Goal: Information Seeking & Learning: Find specific page/section

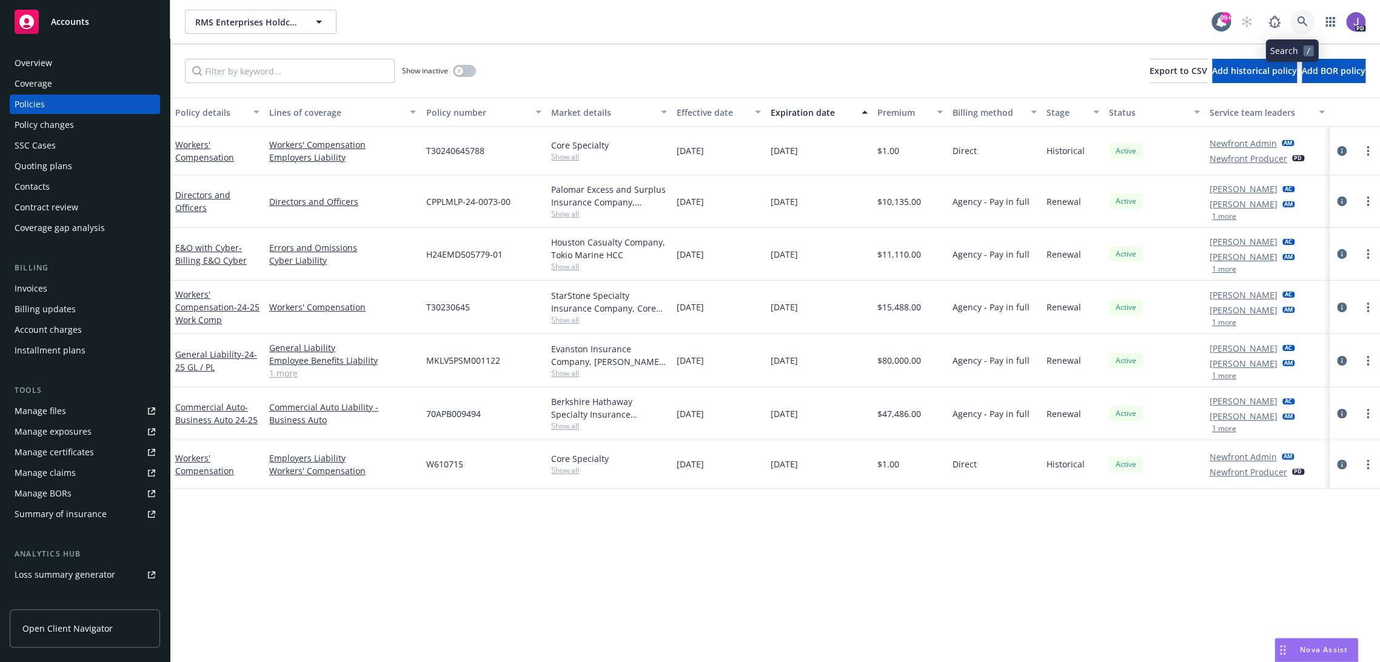
click at [1290, 18] on link at bounding box center [1302, 22] width 24 height 24
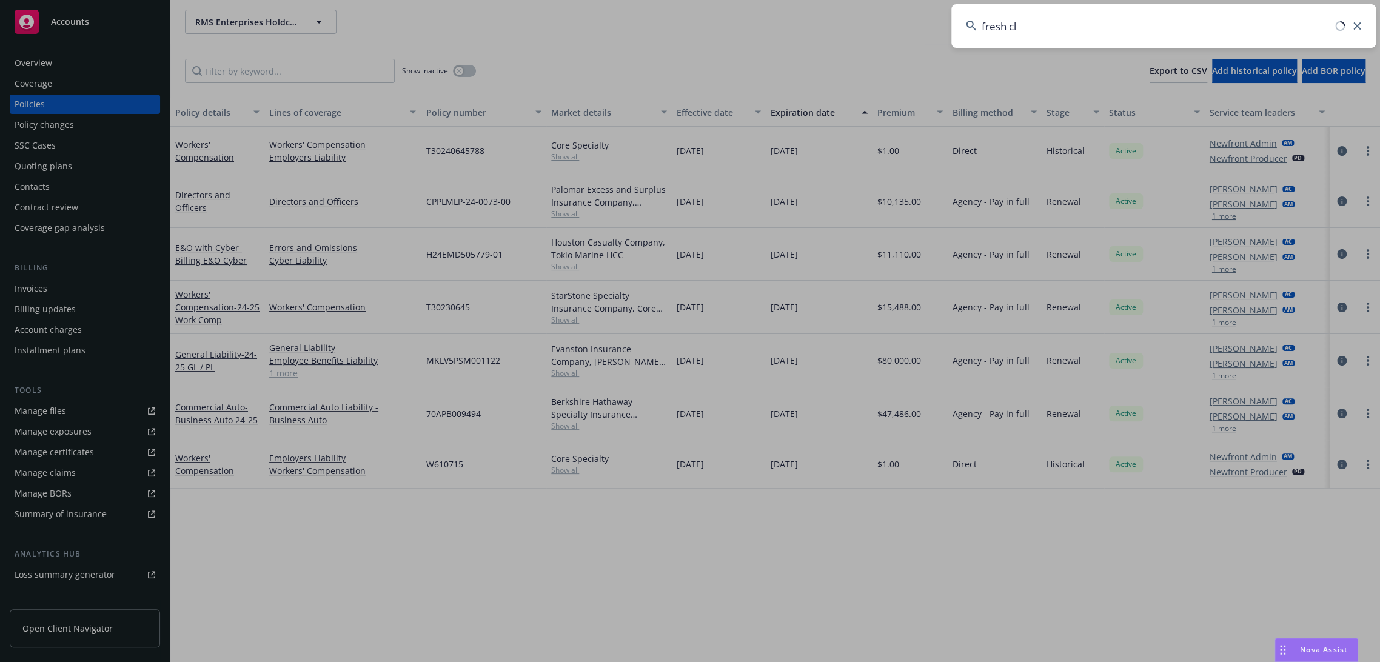
type input "fresh cli"
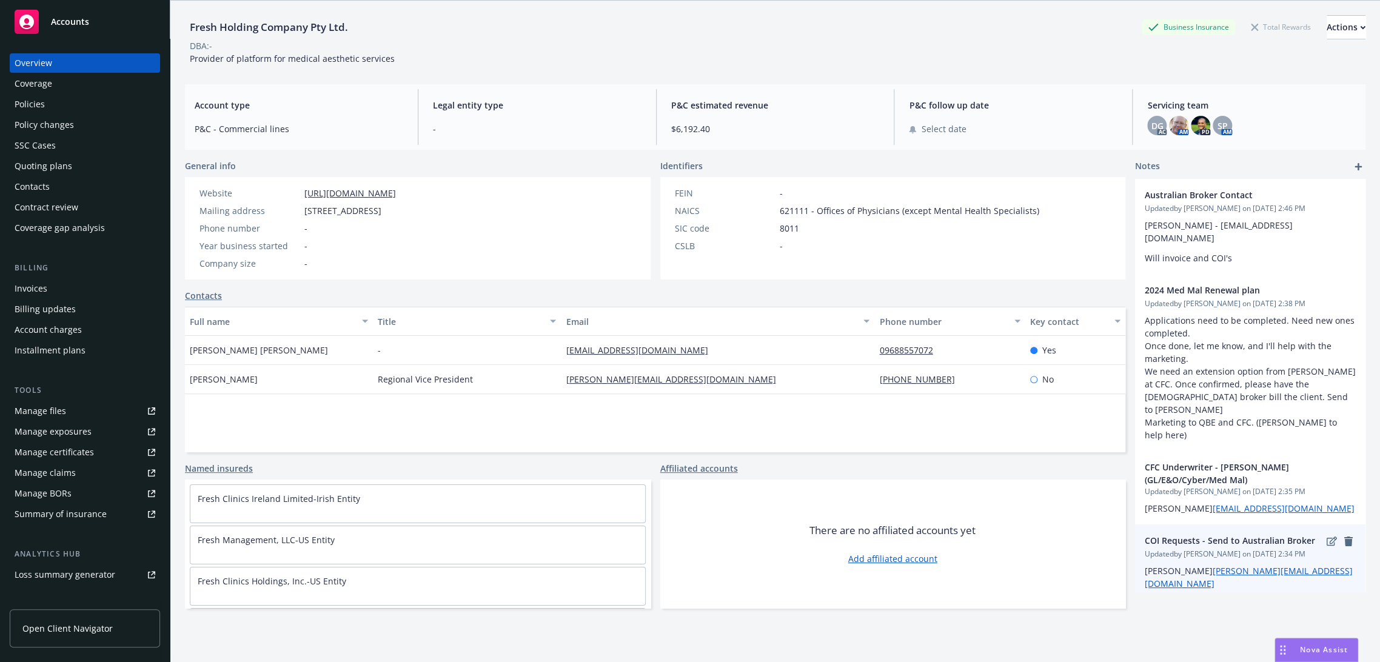
scroll to position [44, 0]
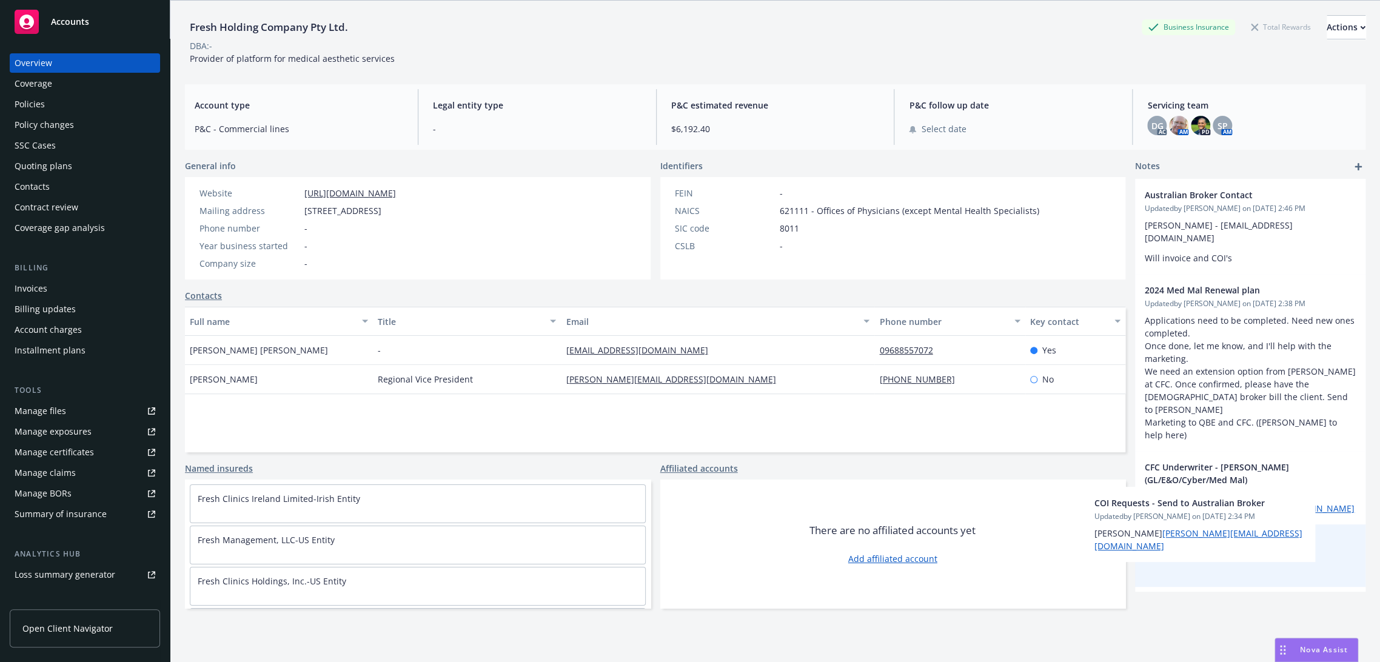
drag, startPoint x: 1299, startPoint y: 532, endPoint x: 1255, endPoint y: 534, distance: 43.7
click at [1255, 534] on div "Australian Broker Contact Updated by [PERSON_NAME] on [DATE] 2:46 PM [PERSON_NA…" at bounding box center [1250, 383] width 230 height 408
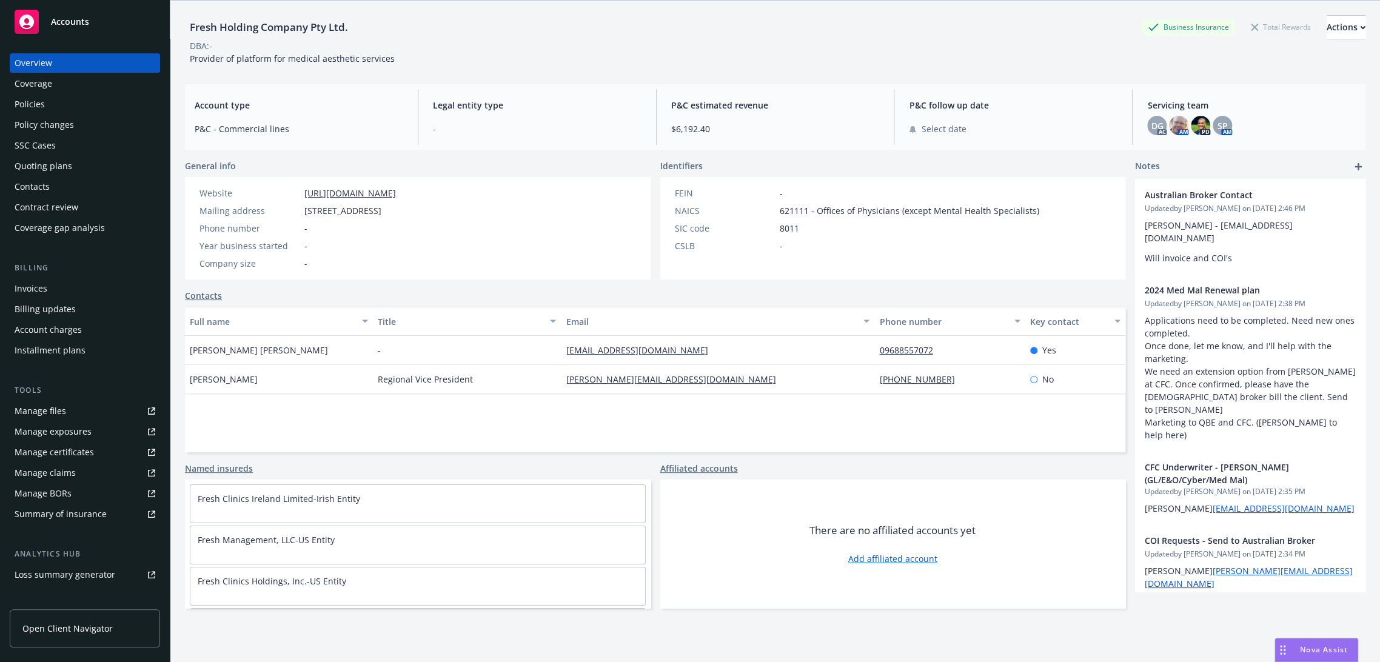
click at [718, 67] on div "Fresh Holding Company Pty Ltd. Business Insurance Total Rewards Actions DBA: - …" at bounding box center [775, 38] width 1181 height 74
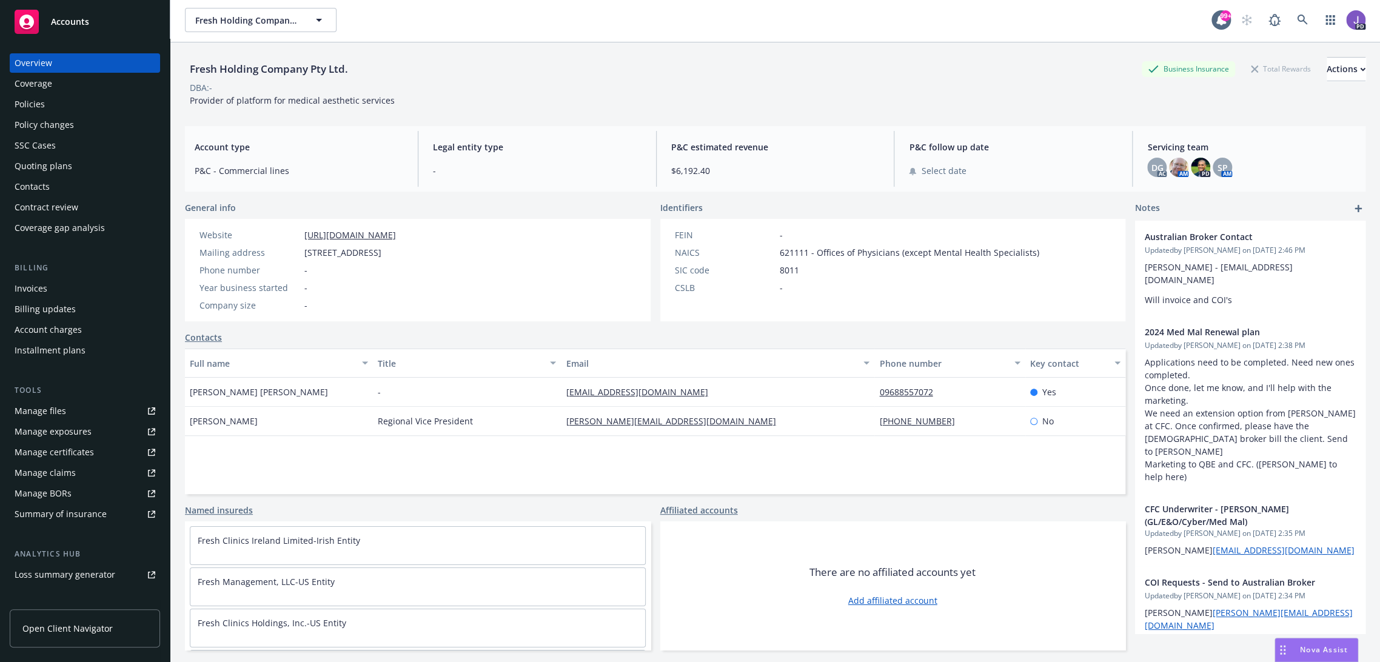
scroll to position [0, 0]
click at [34, 110] on div "Policies" at bounding box center [30, 104] width 30 height 19
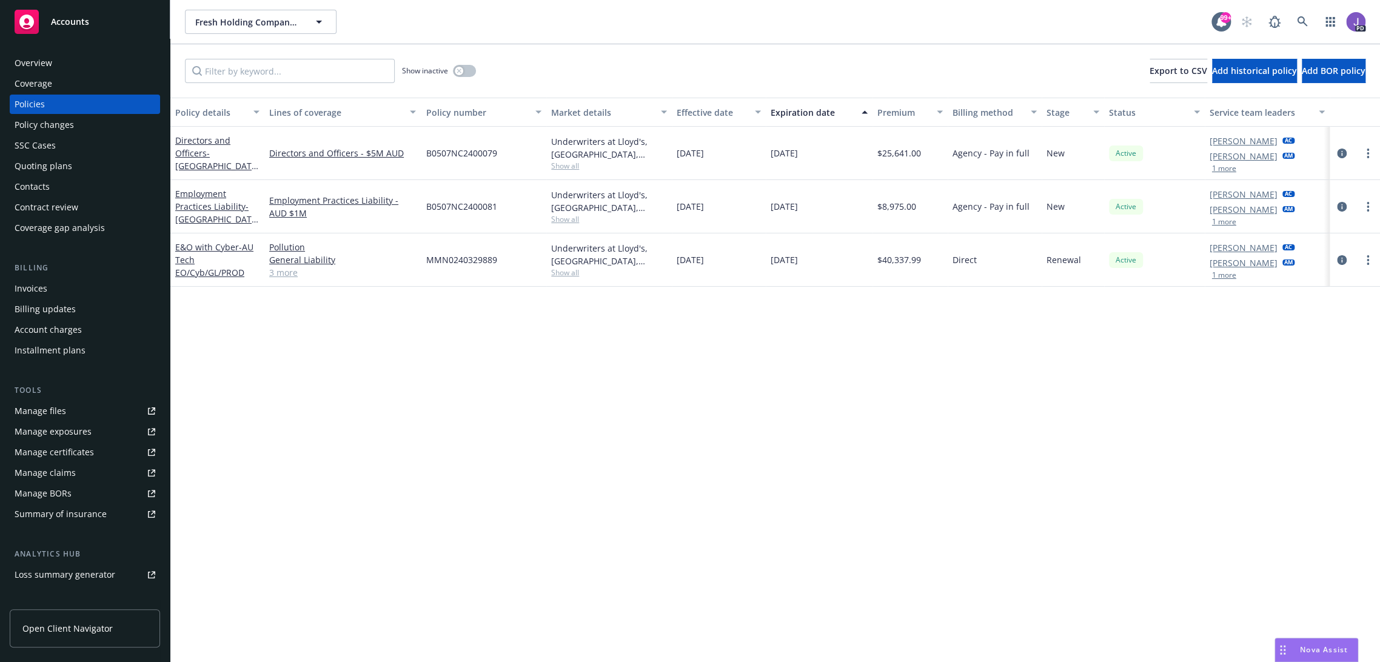
click at [287, 273] on link "3 more" at bounding box center [342, 272] width 147 height 13
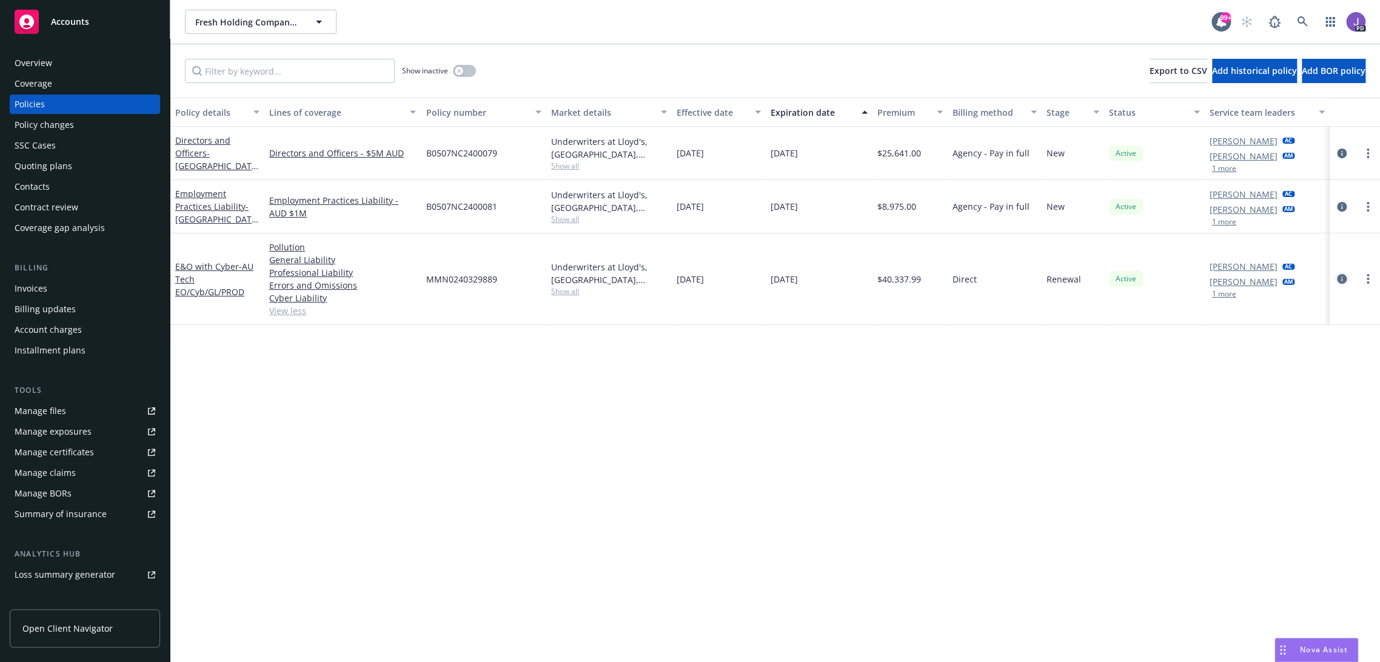
click at [1337, 275] on icon "circleInformation" at bounding box center [1342, 279] width 10 height 10
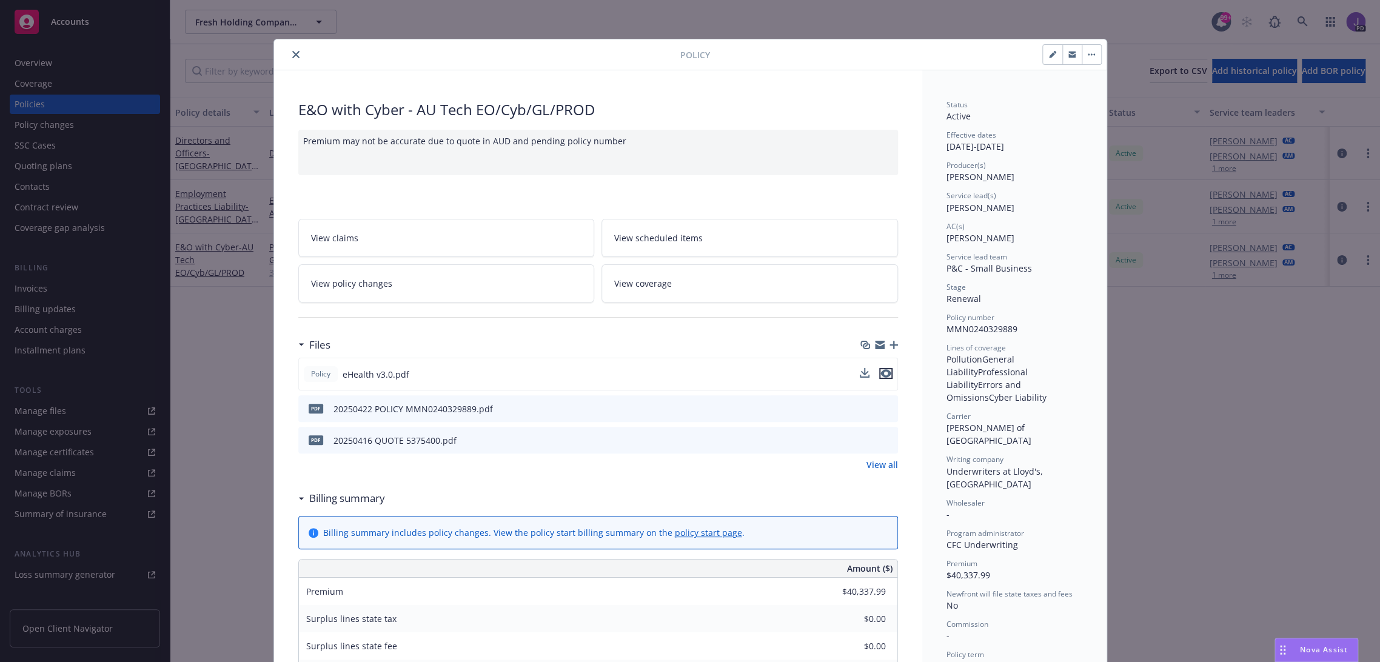
click at [881, 371] on icon "preview file" at bounding box center [886, 373] width 11 height 8
click at [292, 51] on icon "close" at bounding box center [295, 54] width 7 height 7
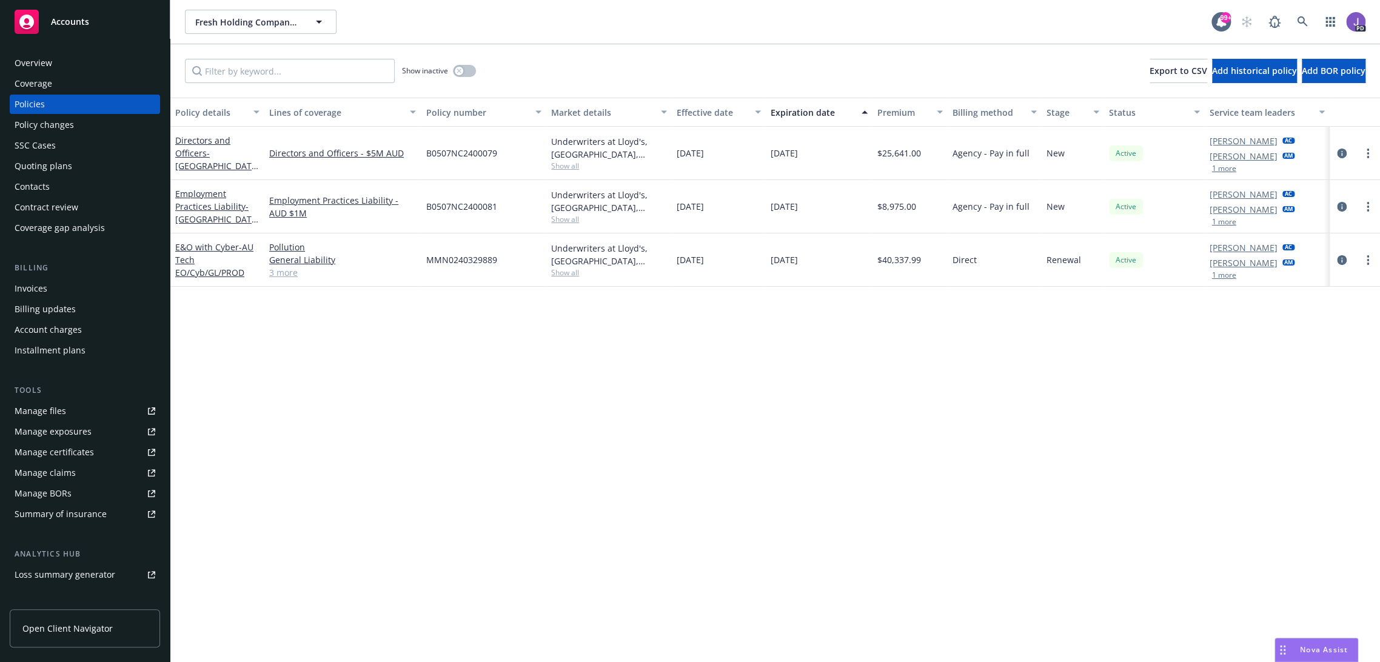
click at [509, 400] on div "Policy details Lines of coverage Policy number Market details Effective date Ex…" at bounding box center [775, 380] width 1210 height 565
click at [538, 449] on div "Policy details Lines of coverage Policy number Market details Effective date Ex…" at bounding box center [775, 380] width 1210 height 565
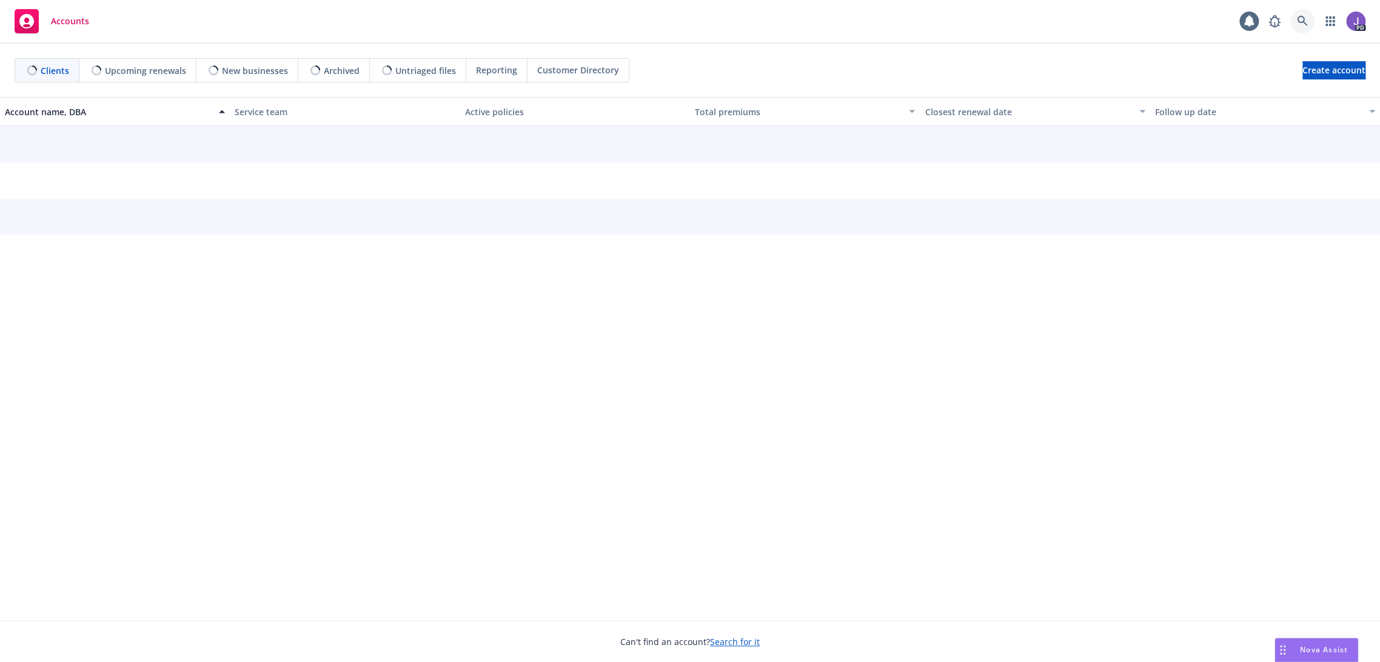
click at [1301, 22] on icon at bounding box center [1302, 21] width 10 height 10
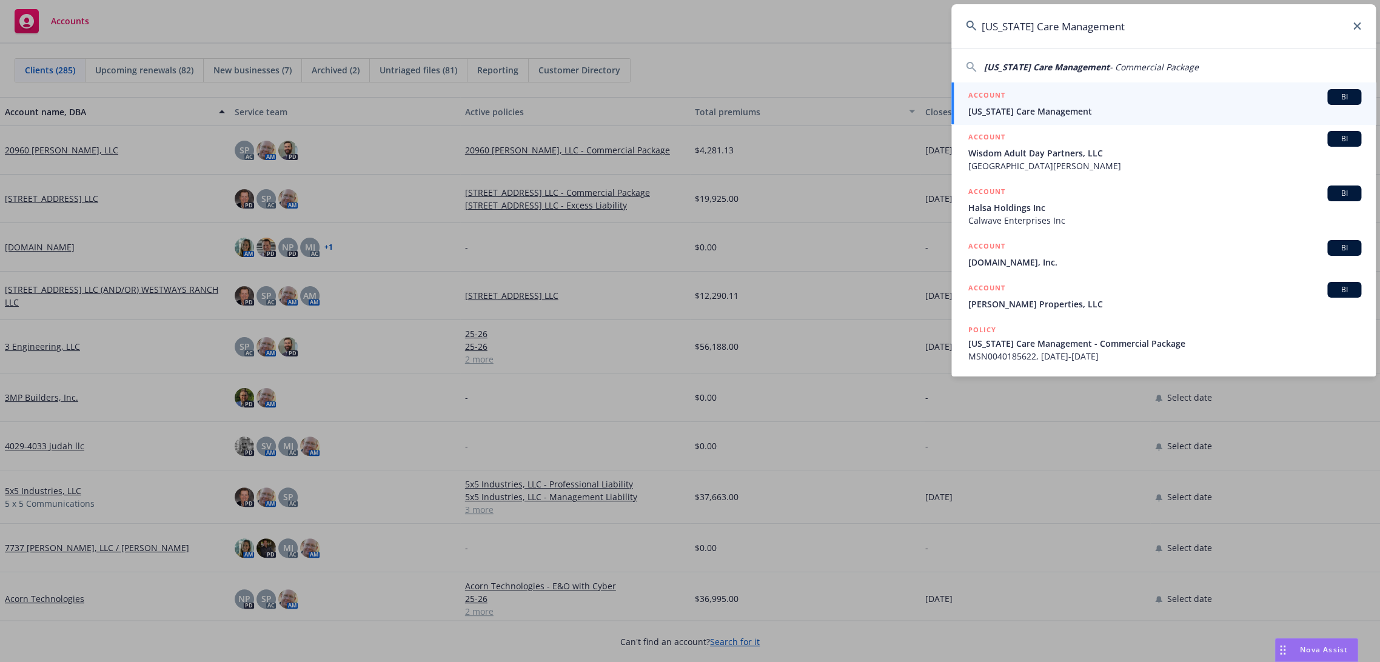
type input "[US_STATE] Care Management"
click at [1066, 101] on div "ACCOUNT BI" at bounding box center [1164, 97] width 393 height 16
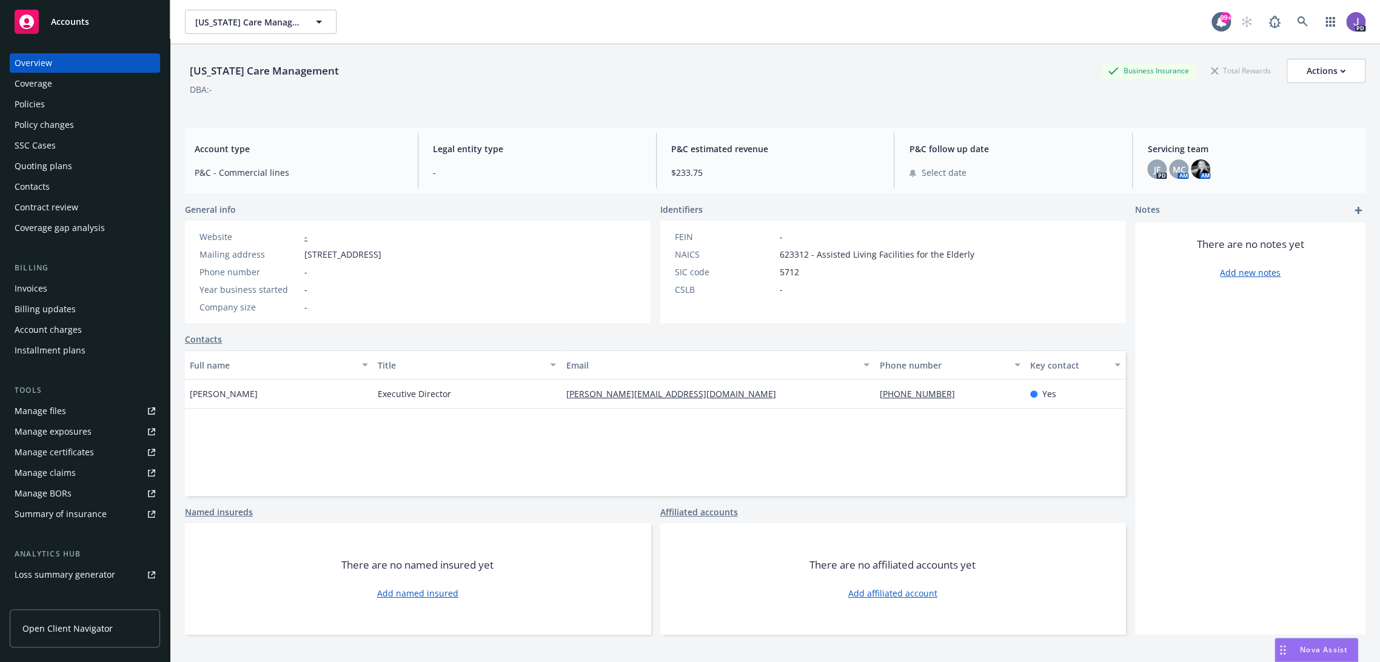
click at [50, 98] on div "Policies" at bounding box center [85, 104] width 141 height 19
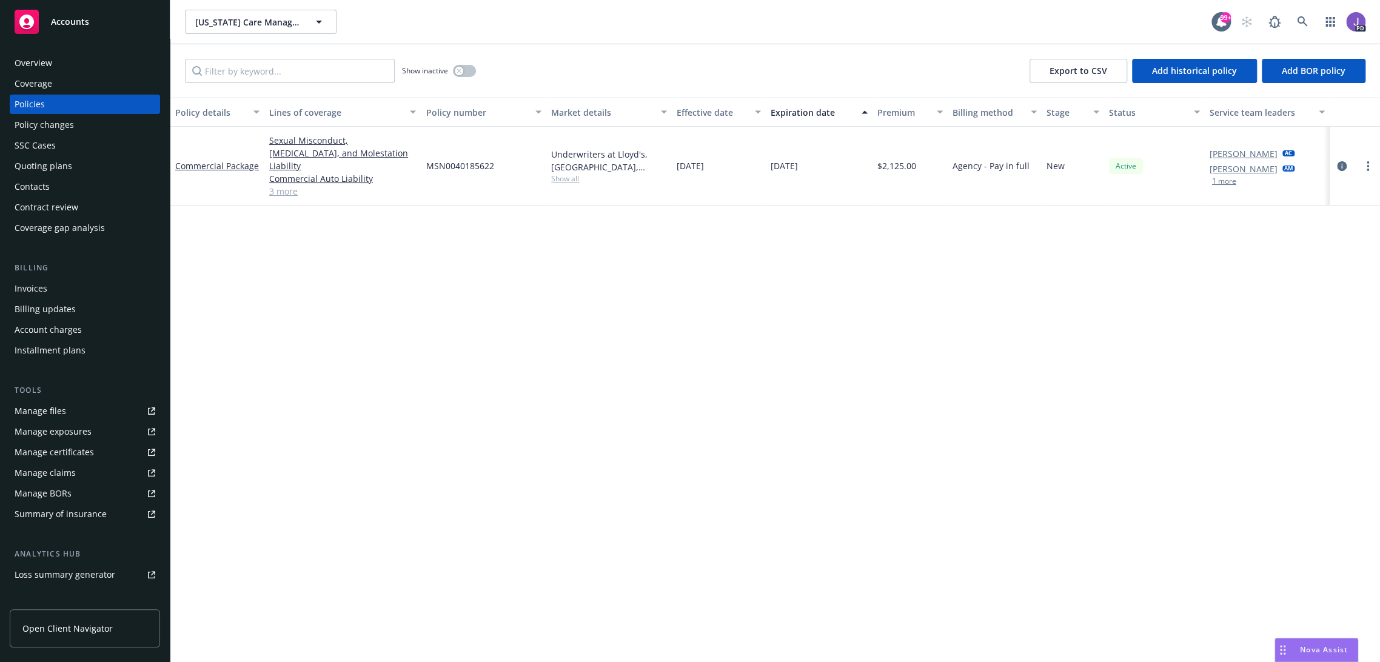
click at [518, 33] on div "California Care Management California Care Management" at bounding box center [698, 22] width 1027 height 24
